Goal: Information Seeking & Learning: Learn about a topic

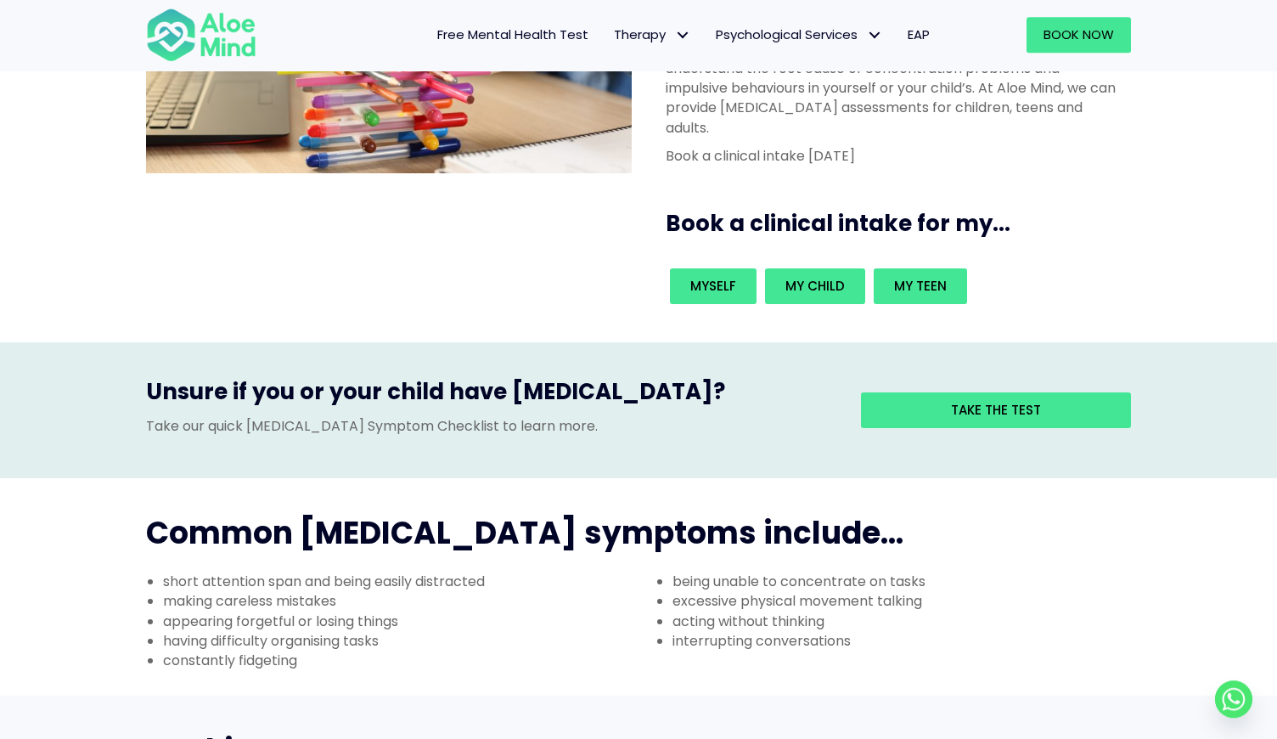
scroll to position [248, 0]
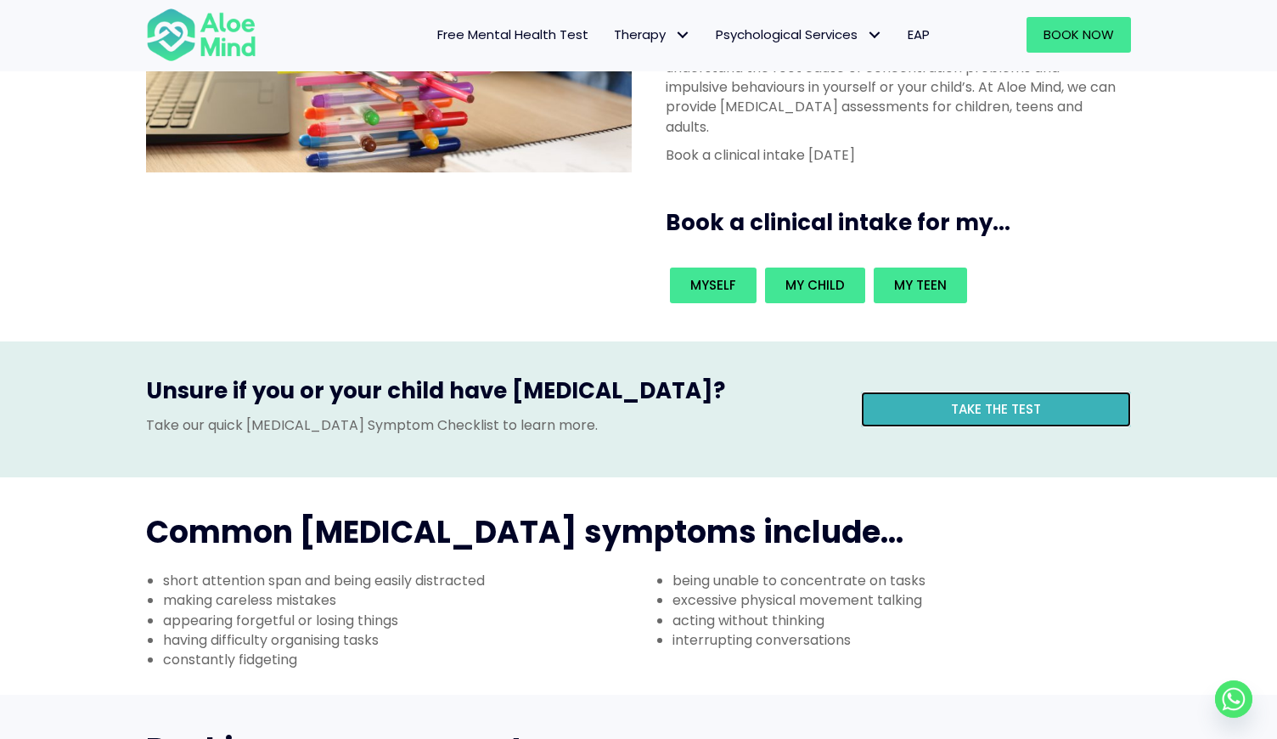
click at [931, 392] on link "Take the test" at bounding box center [996, 410] width 270 height 36
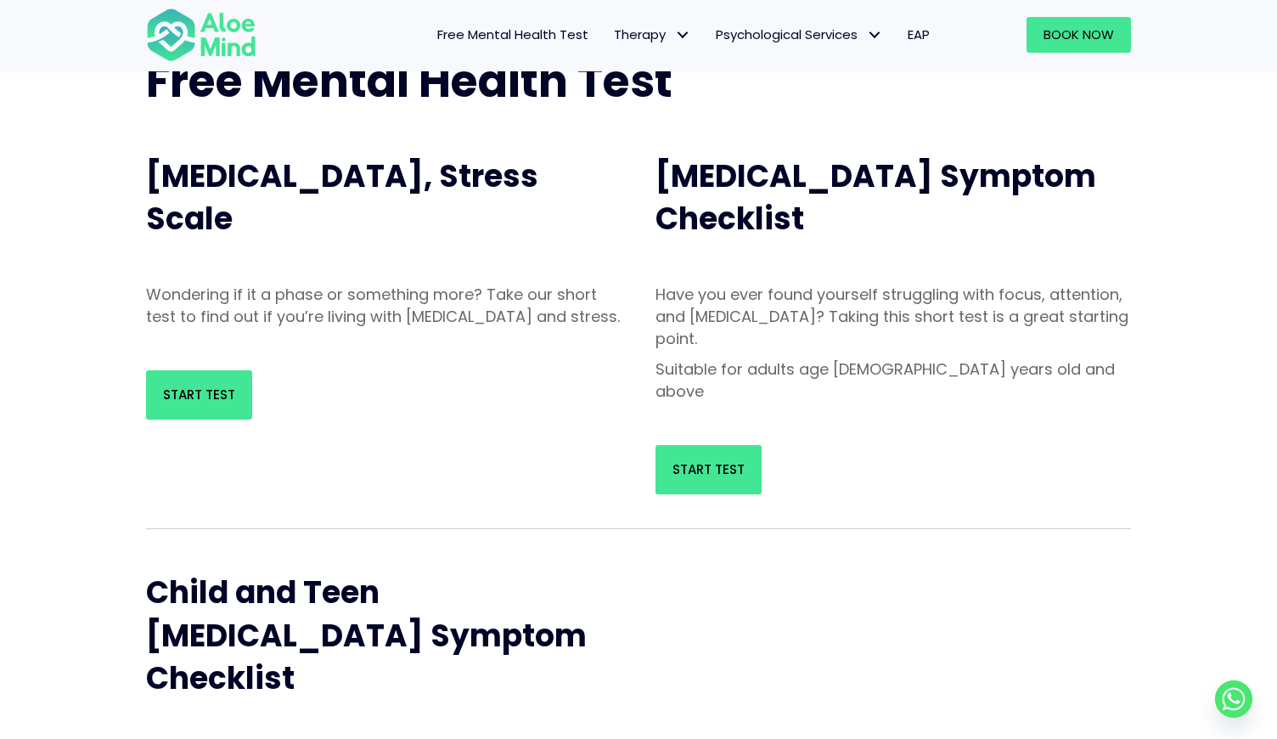
scroll to position [129, 0]
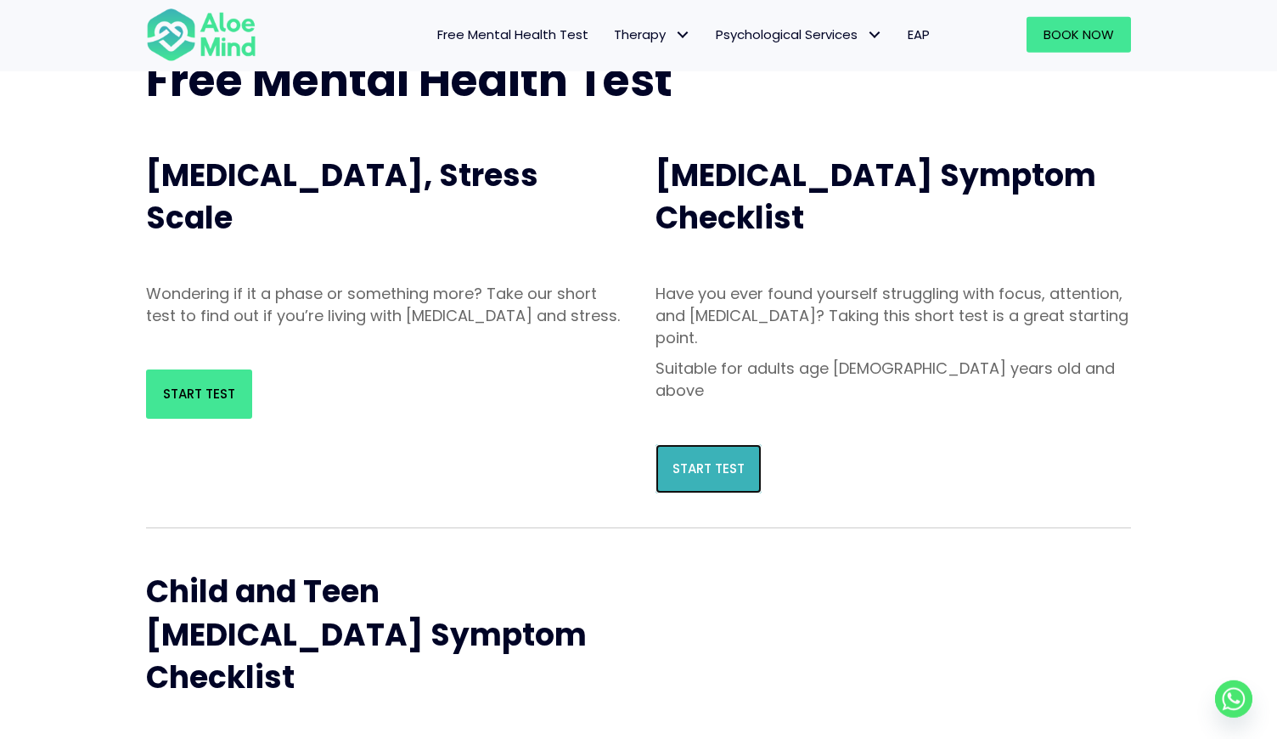
click at [730, 459] on span "Start Test" at bounding box center [709, 468] width 72 height 18
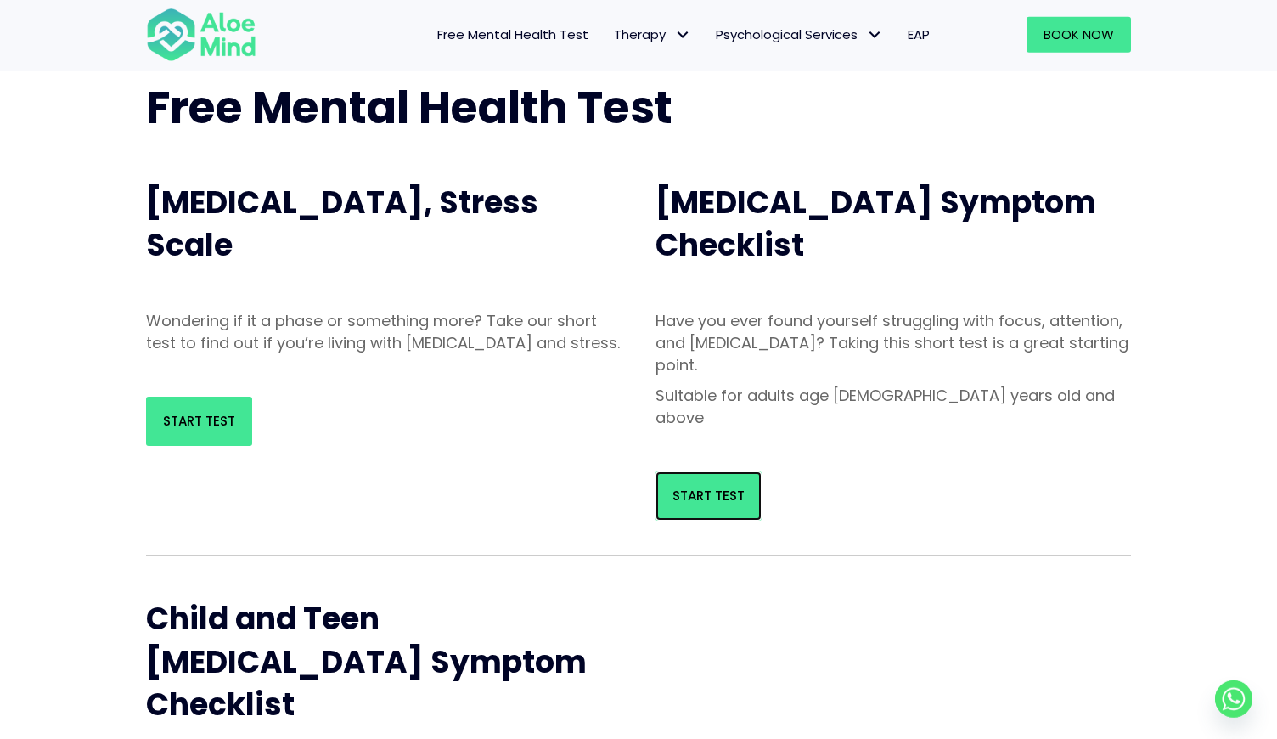
scroll to position [58, 0]
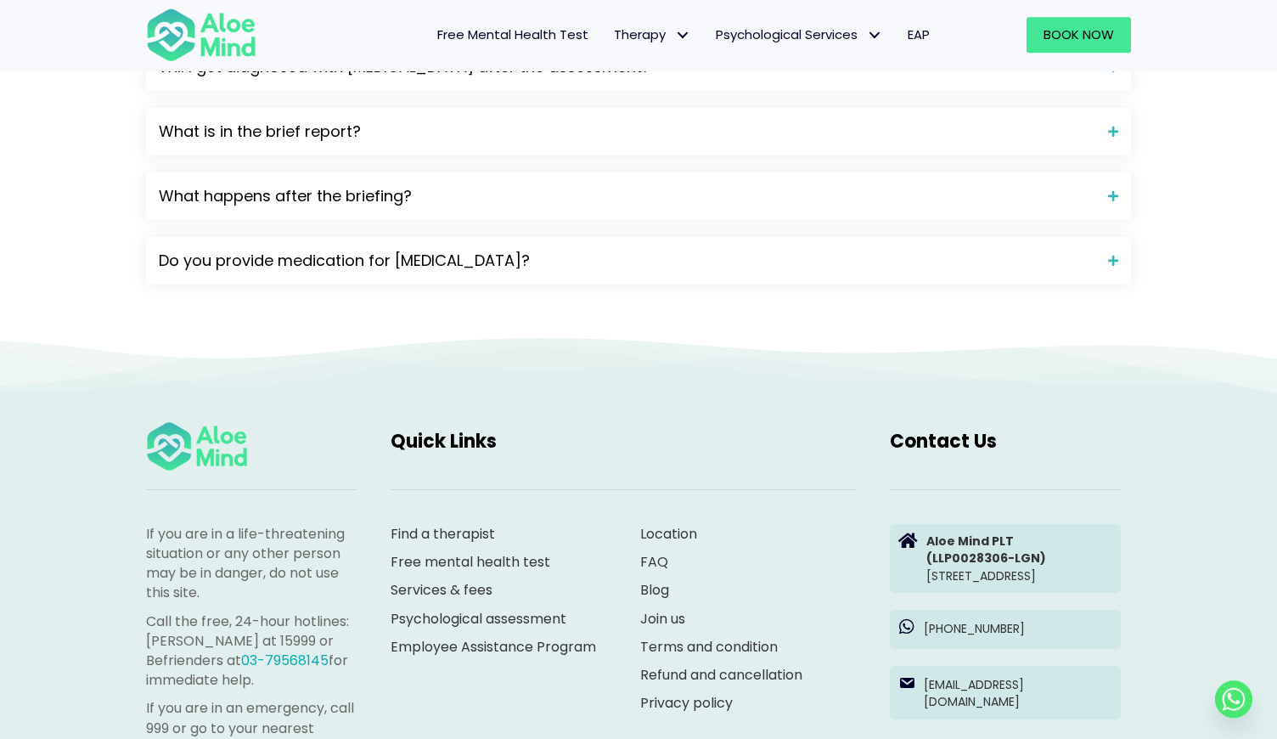
scroll to position [2356, 0]
